Goal: Find contact information: Find contact information

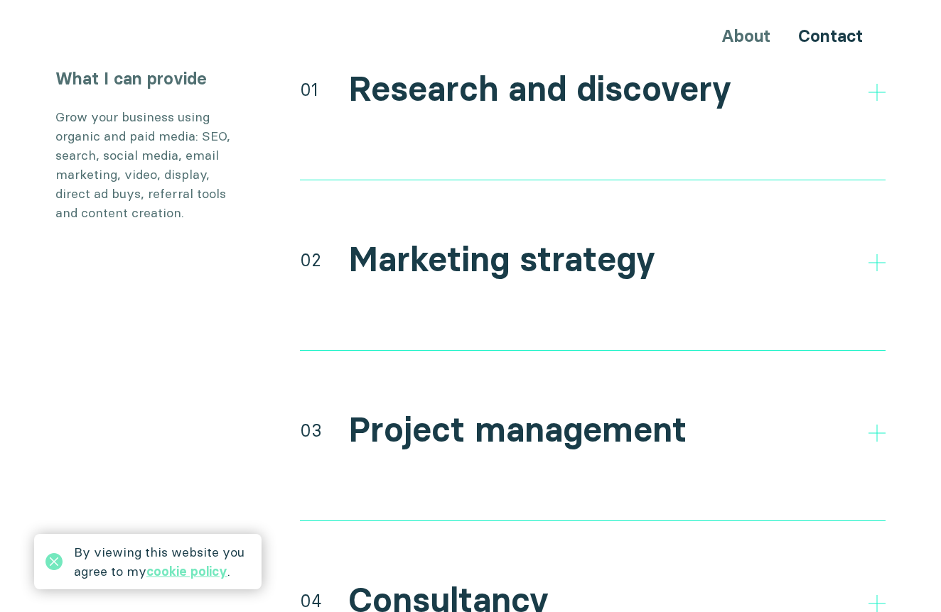
scroll to position [2690, 0]
click at [640, 255] on div "02 Marketing strategy Setting goals, and KPIs to be able to measure success and…" at bounding box center [592, 294] width 585 height 114
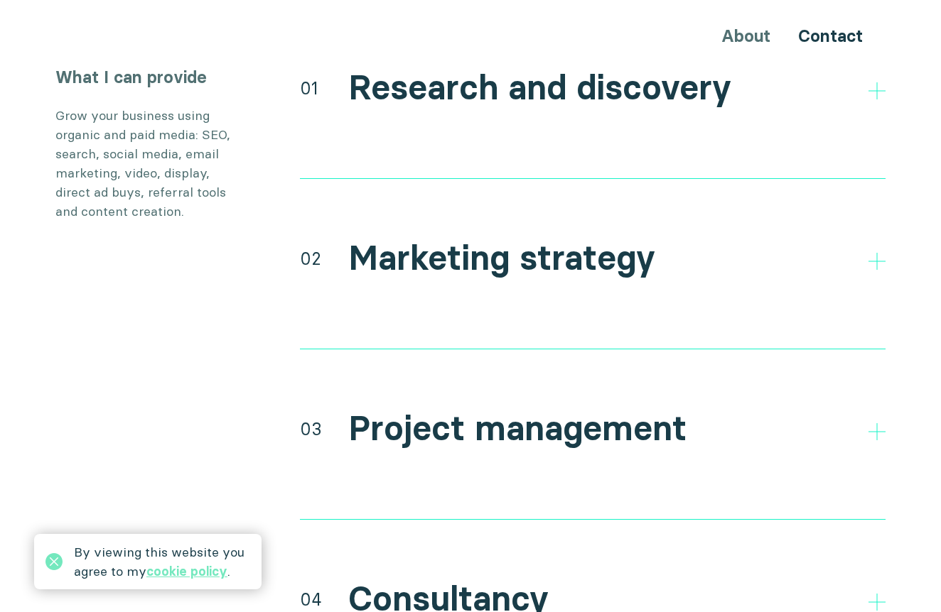
scroll to position [2690, 0]
click at [619, 239] on h2 "Marketing strategy" at bounding box center [501, 258] width 307 height 41
click at [871, 253] on icon at bounding box center [876, 261] width 17 height 17
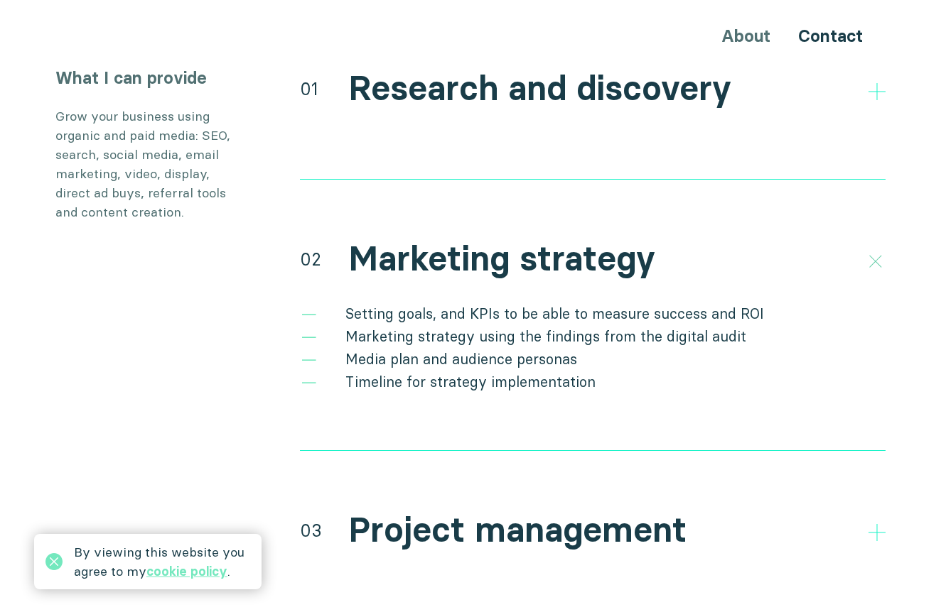
click at [874, 249] on icon at bounding box center [875, 261] width 24 height 24
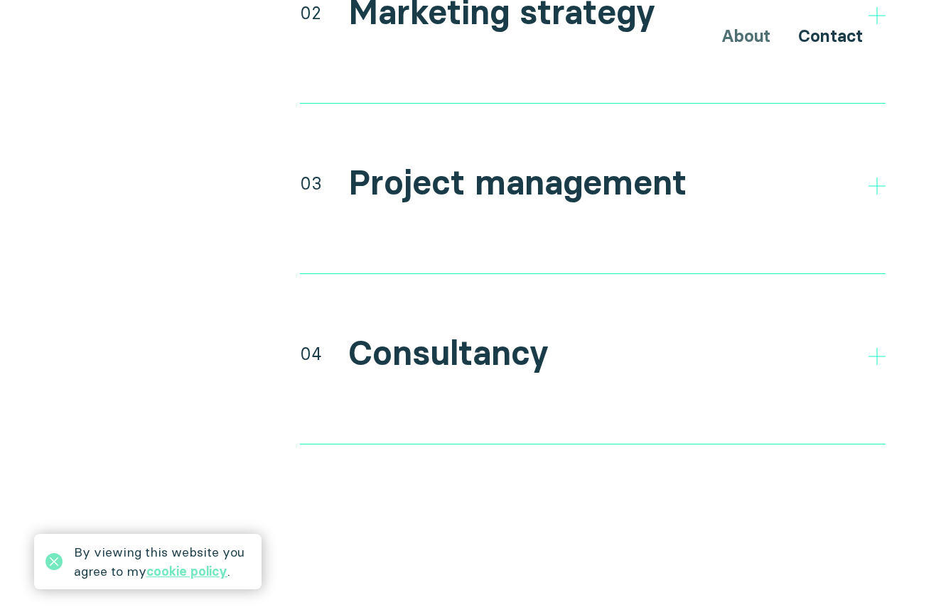
scroll to position [2947, 0]
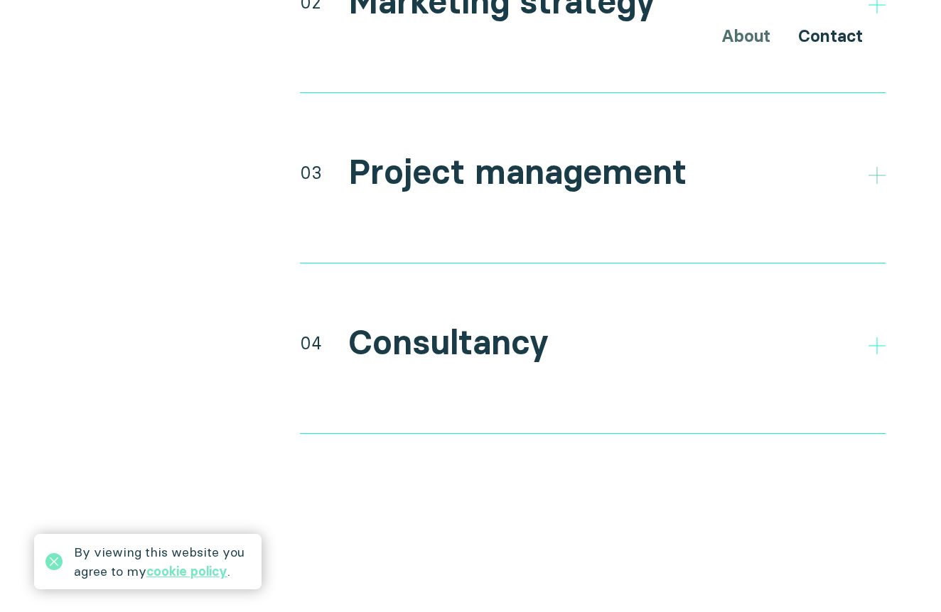
click at [874, 167] on icon at bounding box center [876, 175] width 17 height 17
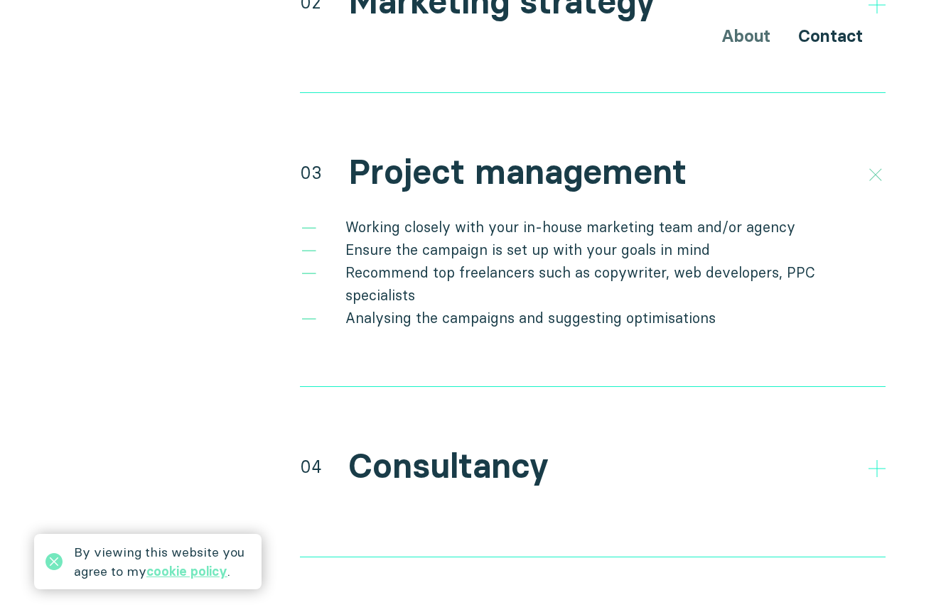
click at [874, 163] on icon at bounding box center [875, 175] width 24 height 24
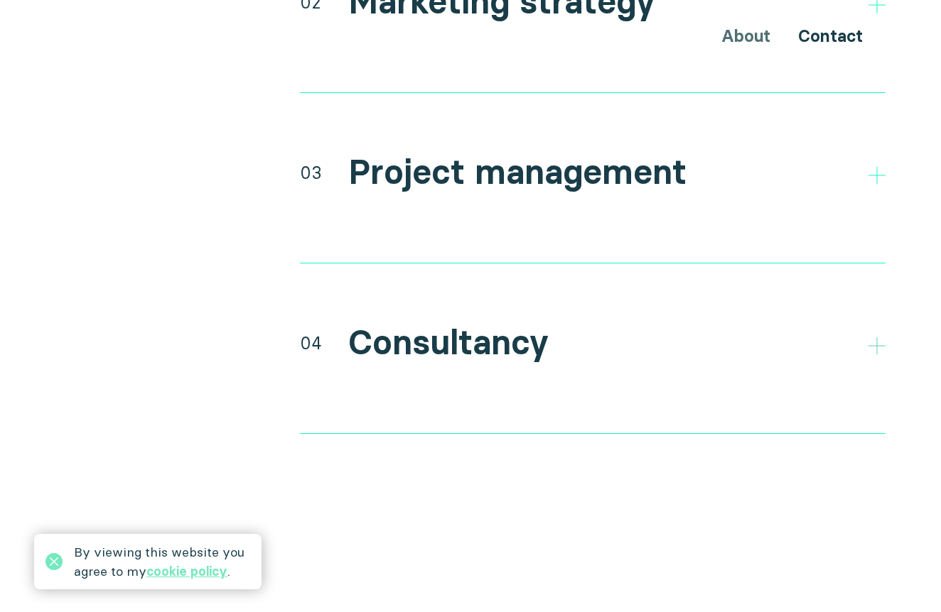
click at [879, 337] on icon at bounding box center [876, 345] width 17 height 17
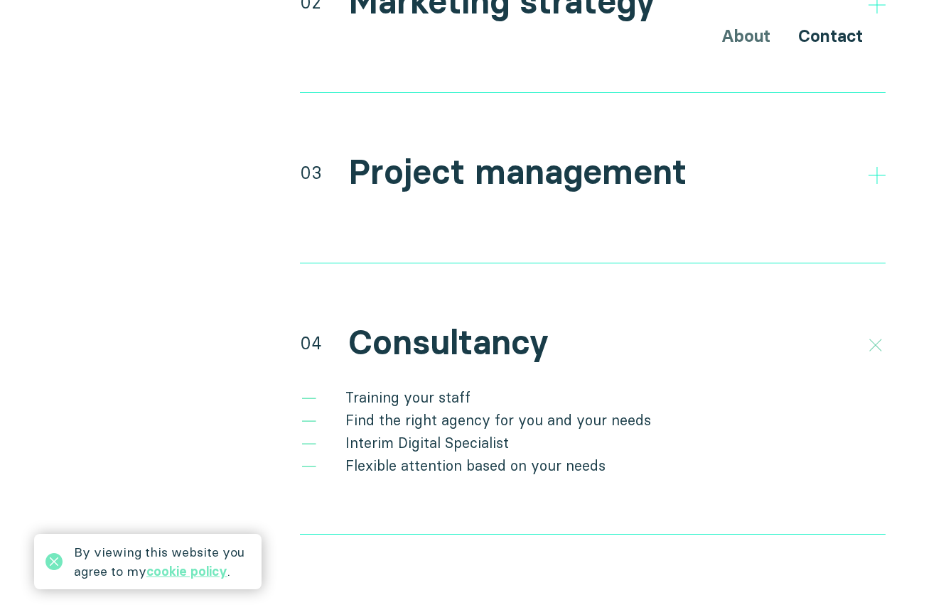
click at [879, 333] on icon at bounding box center [875, 345] width 24 height 24
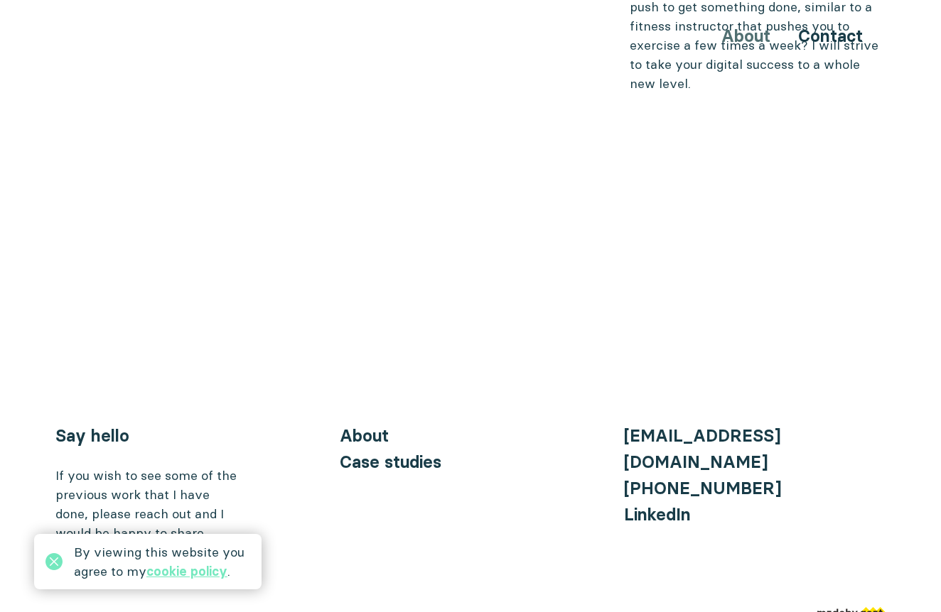
scroll to position [5787, 0]
click at [357, 453] on link "Case studies" at bounding box center [391, 463] width 102 height 21
click at [369, 453] on link "Case studies" at bounding box center [391, 463] width 102 height 21
click at [421, 453] on link "Case studies" at bounding box center [391, 463] width 102 height 21
click at [423, 453] on link "Case studies" at bounding box center [391, 463] width 102 height 21
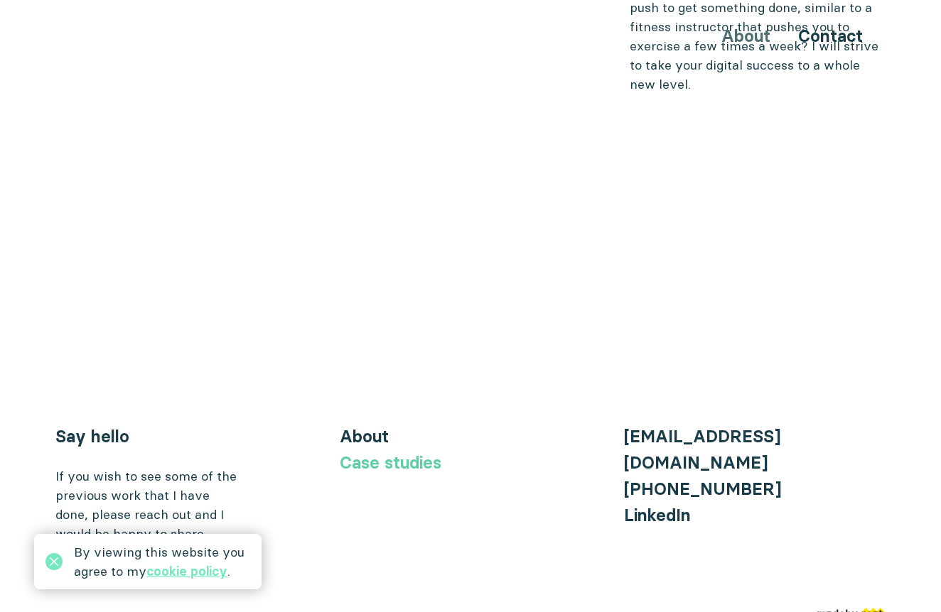
click at [423, 453] on link "Case studies" at bounding box center [391, 463] width 102 height 21
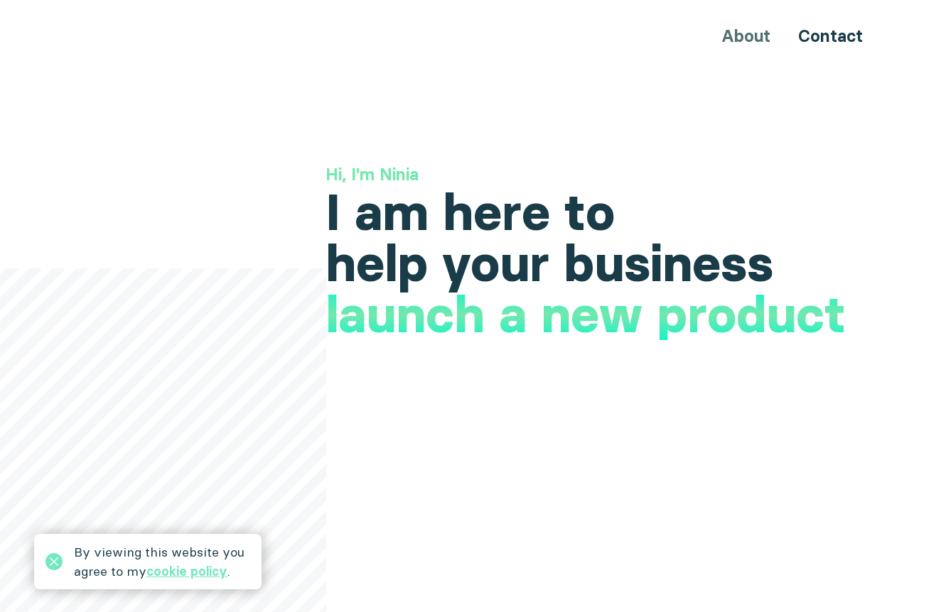
scroll to position [0, 0]
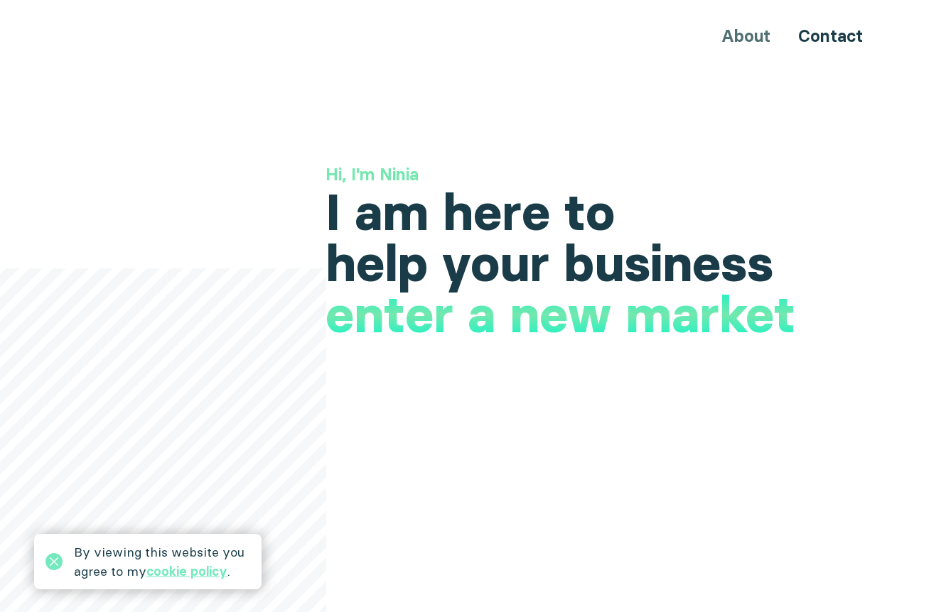
click at [747, 40] on div "About Contact" at bounding box center [470, 36] width 853 height 26
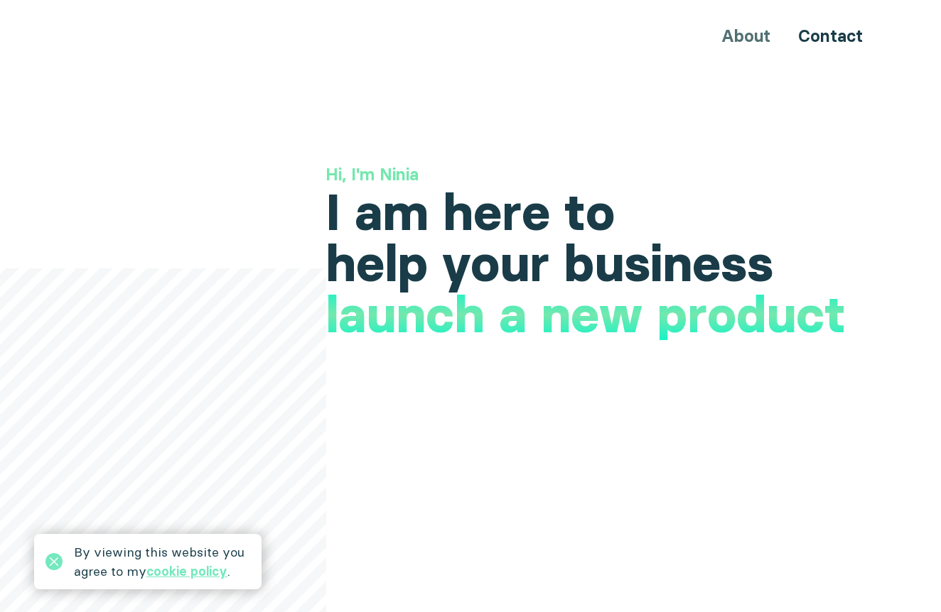
click at [747, 40] on div "About Contact" at bounding box center [470, 36] width 853 height 26
click at [820, 34] on link "Contact" at bounding box center [830, 36] width 65 height 21
